Goal: Transaction & Acquisition: Purchase product/service

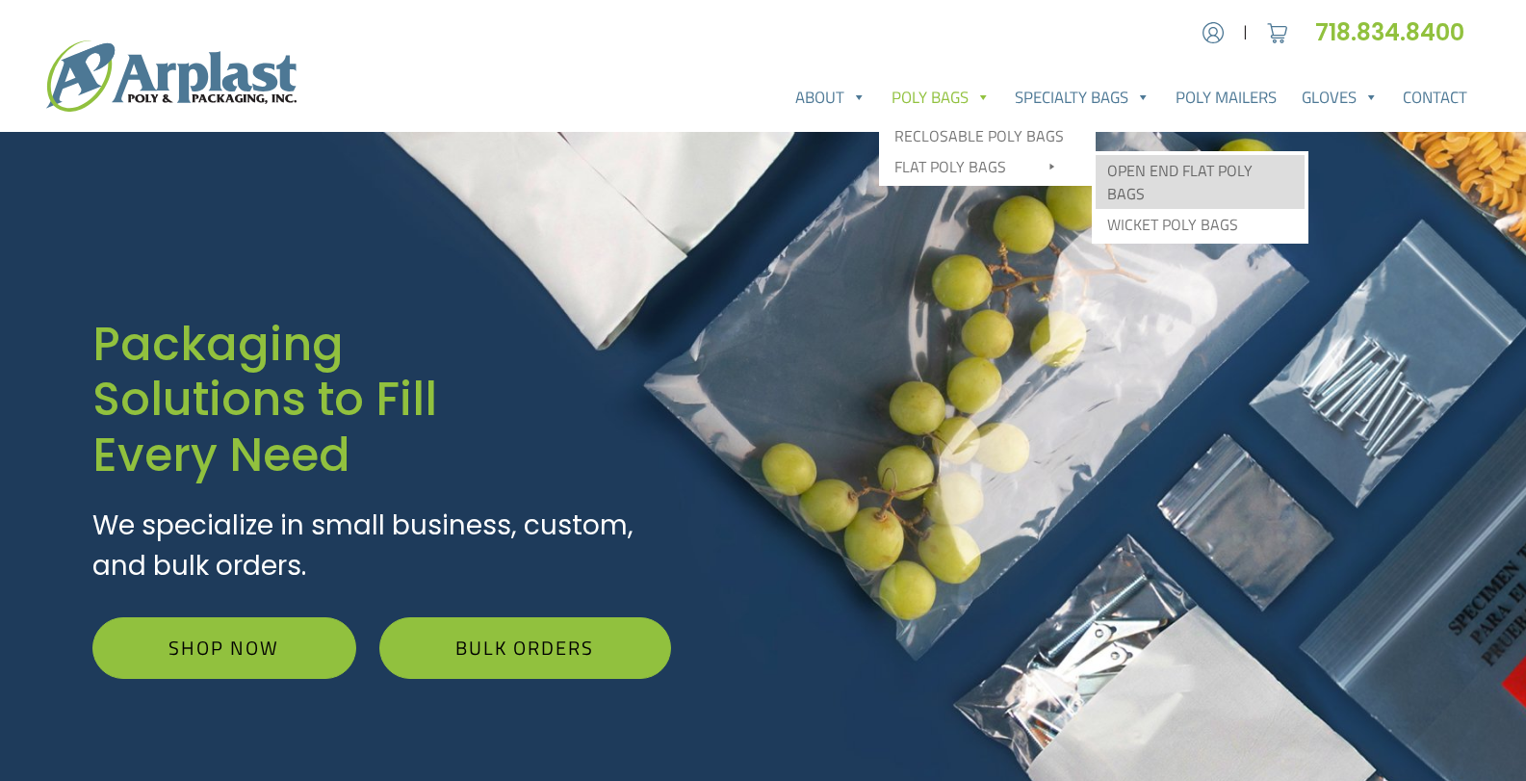
click at [1178, 170] on link "Open End Flat Poly Bags" at bounding box center [1200, 182] width 209 height 54
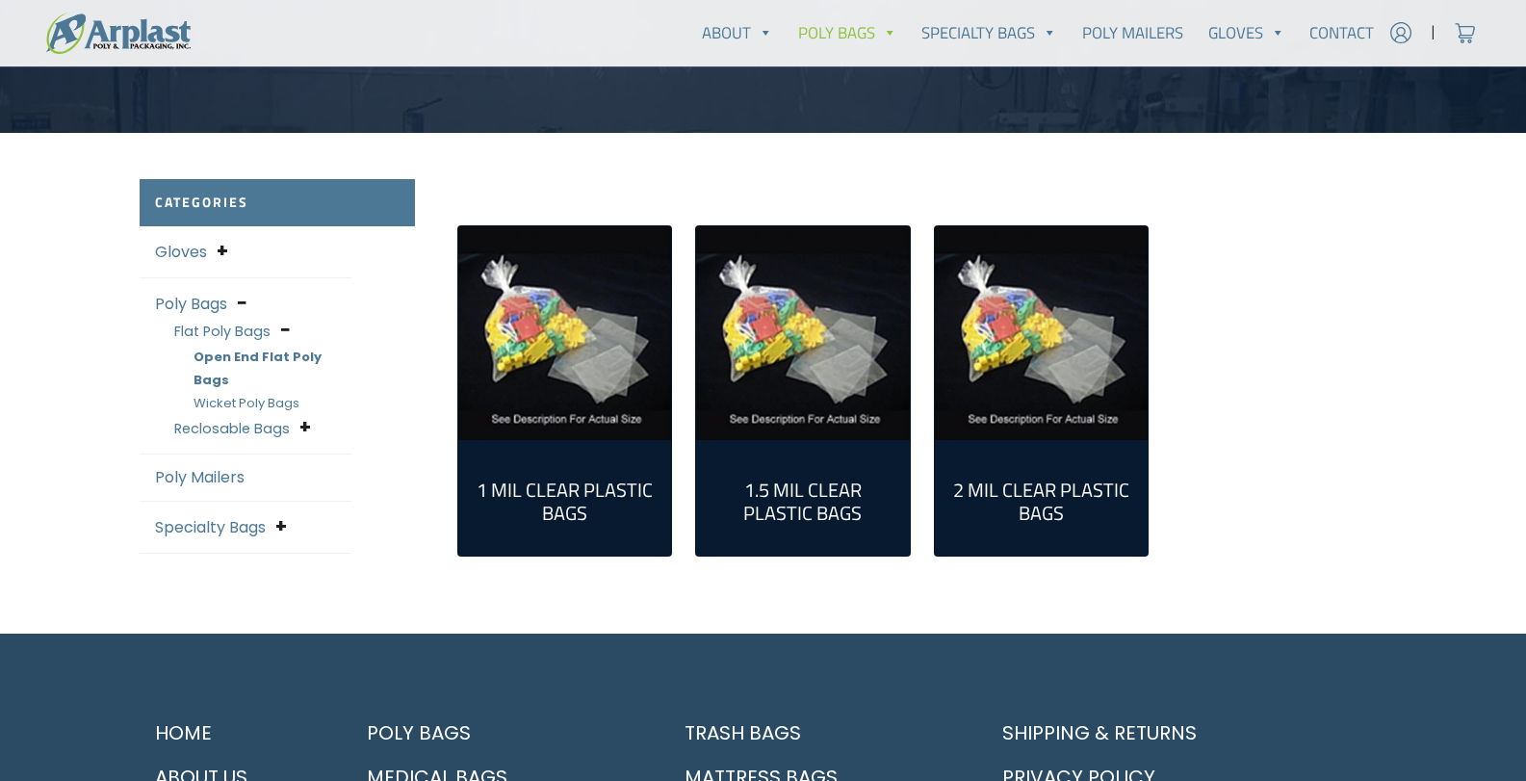
click at [198, 466] on link "Poly Mailers" at bounding box center [200, 477] width 90 height 22
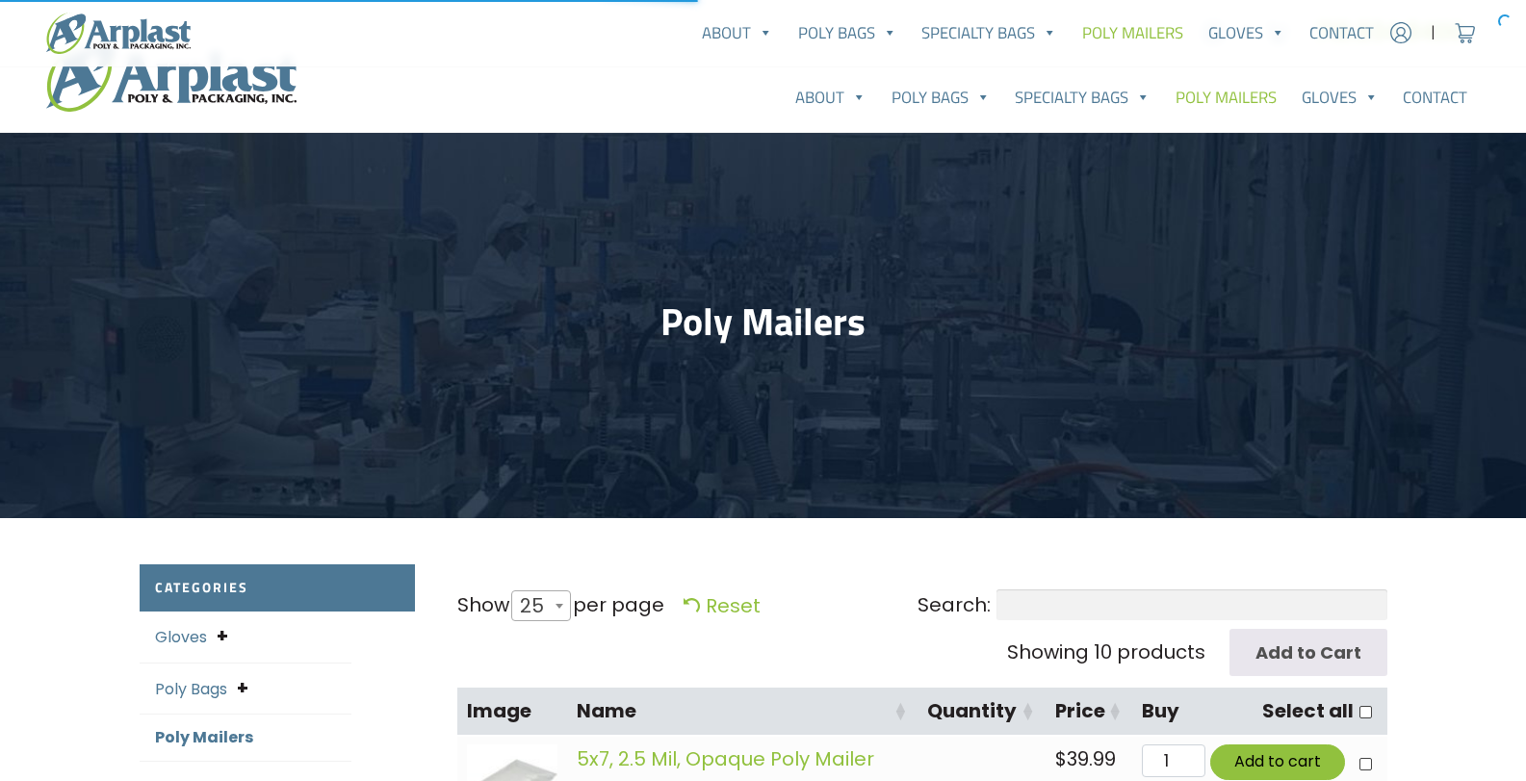
select select "25"
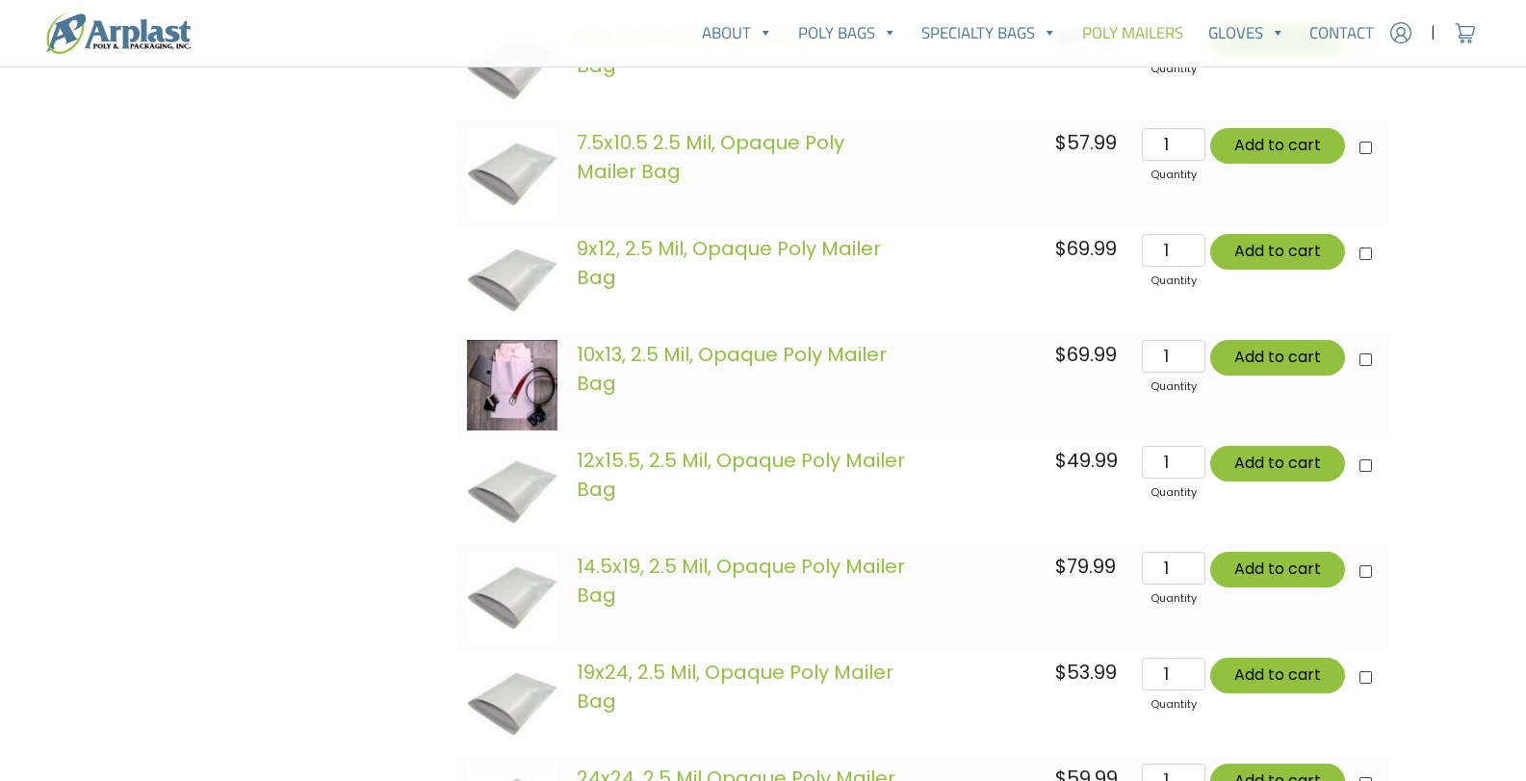
scroll to position [770, 0]
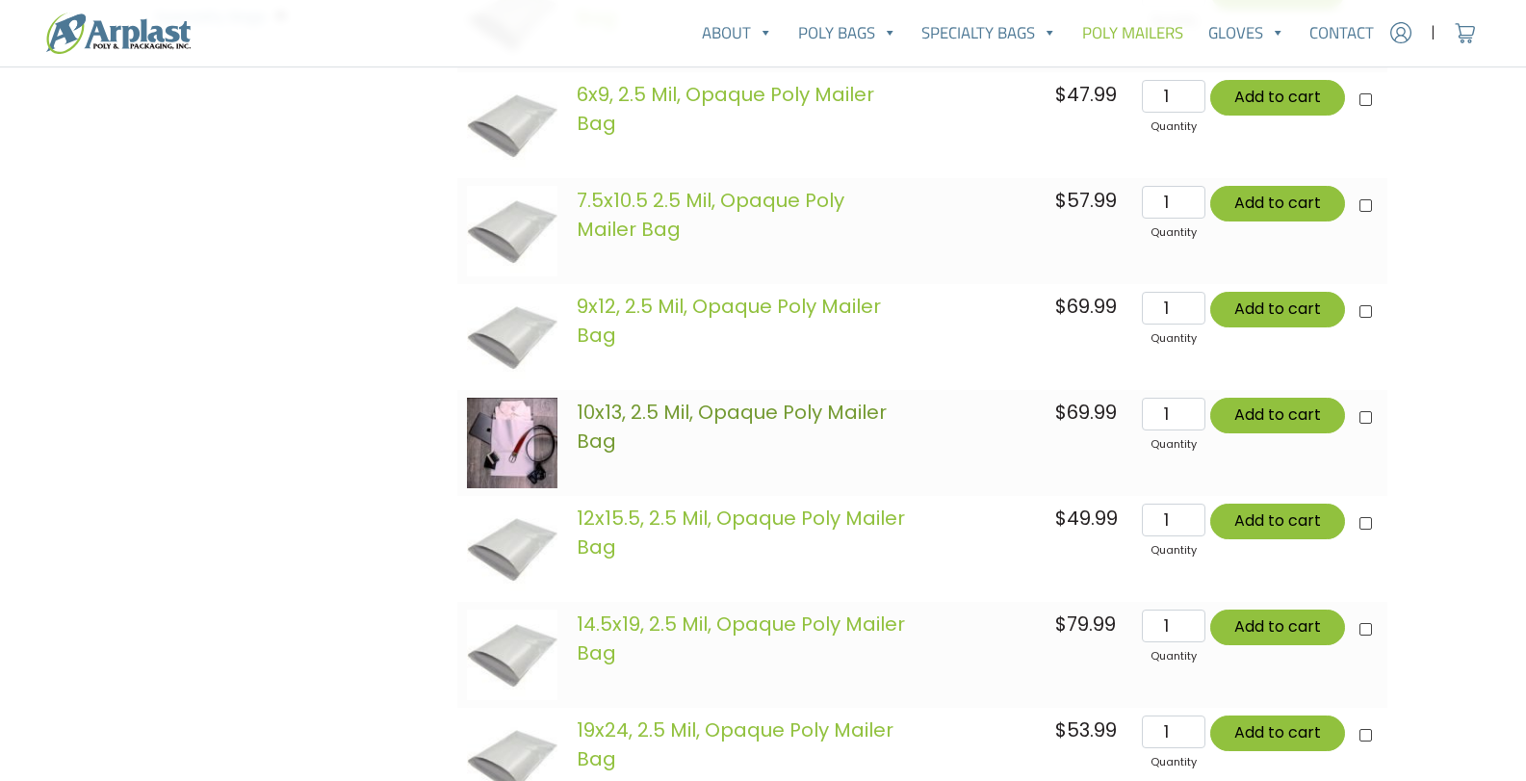
click at [720, 408] on link "10x13, 2.5 Mil, Opaque Poly Mailer Bag" at bounding box center [732, 427] width 310 height 56
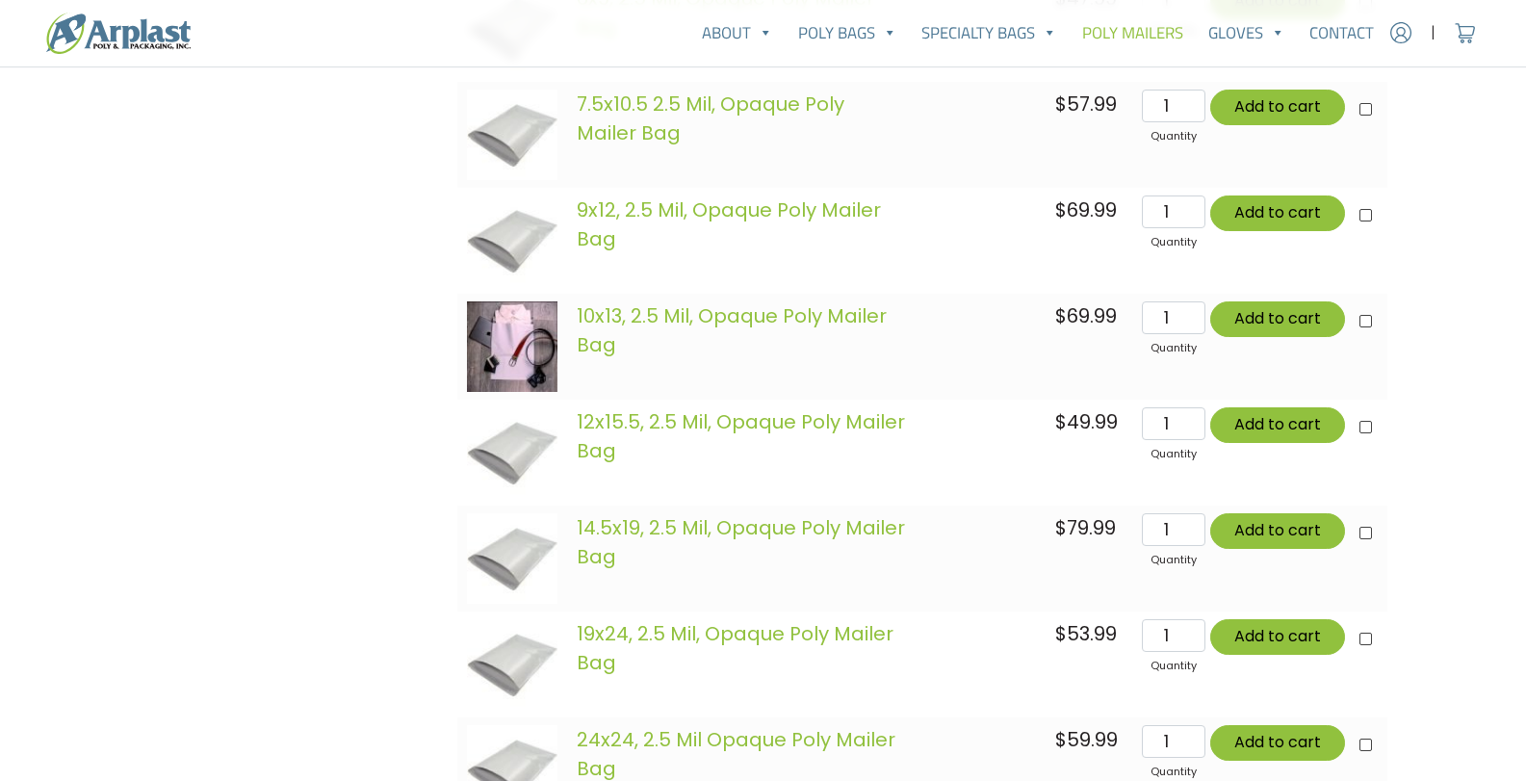
scroll to position [963, 0]
